Goal: Transaction & Acquisition: Purchase product/service

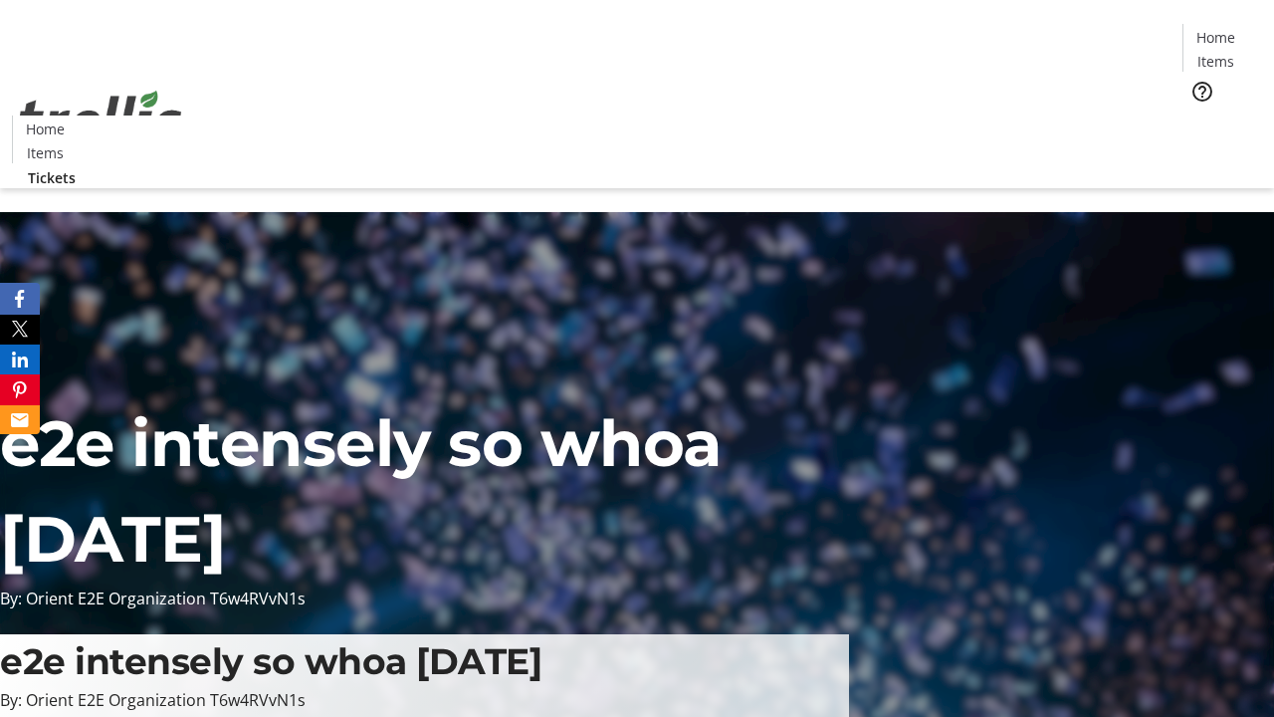
click at [1199, 115] on span "Tickets" at bounding box center [1223, 125] width 48 height 21
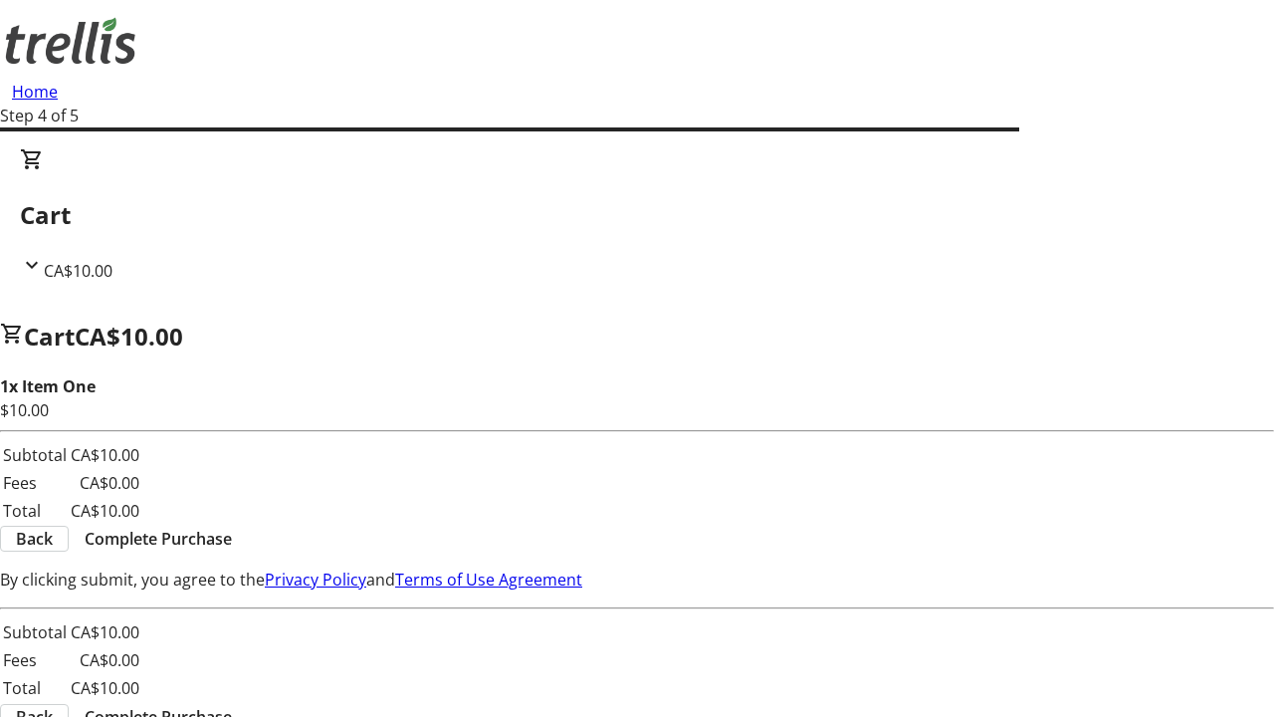
click at [232, 527] on span "Complete Purchase" at bounding box center [158, 539] width 147 height 24
